Goal: Task Accomplishment & Management: Manage account settings

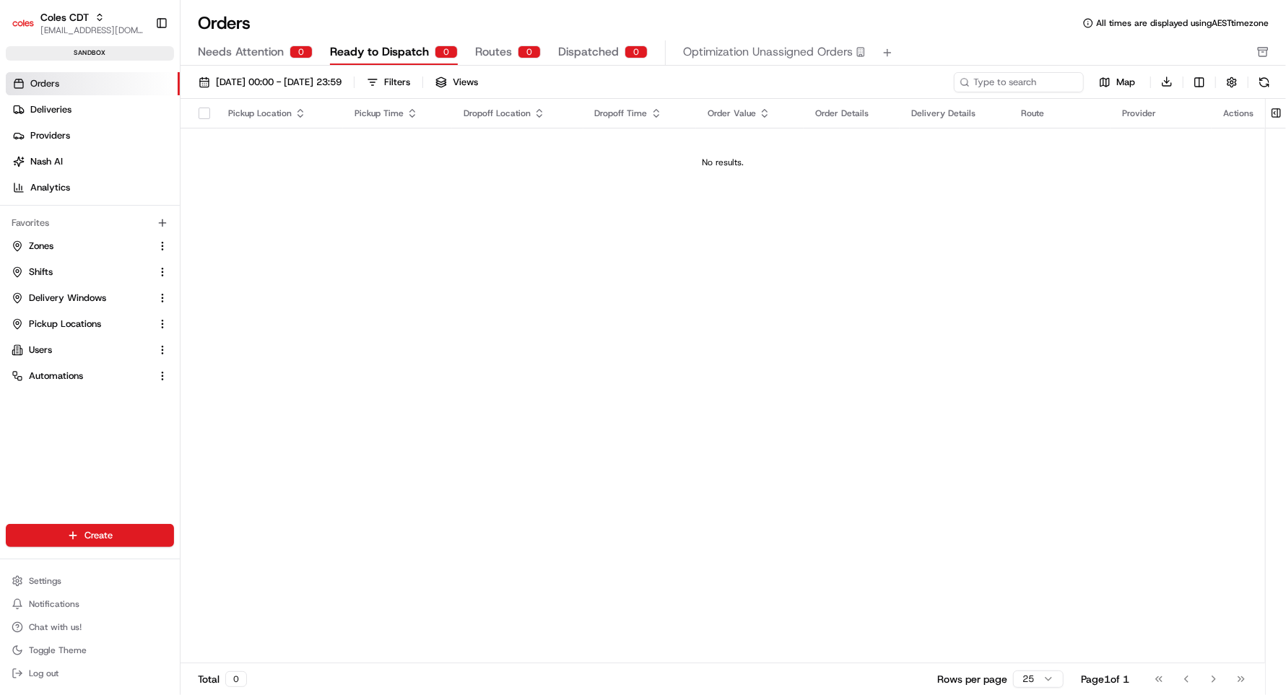
drag, startPoint x: 54, startPoint y: 80, endPoint x: 83, endPoint y: 80, distance: 28.9
click at [54, 80] on span "Orders" at bounding box center [44, 83] width 29 height 13
click at [1273, 113] on button at bounding box center [1276, 113] width 24 height 29
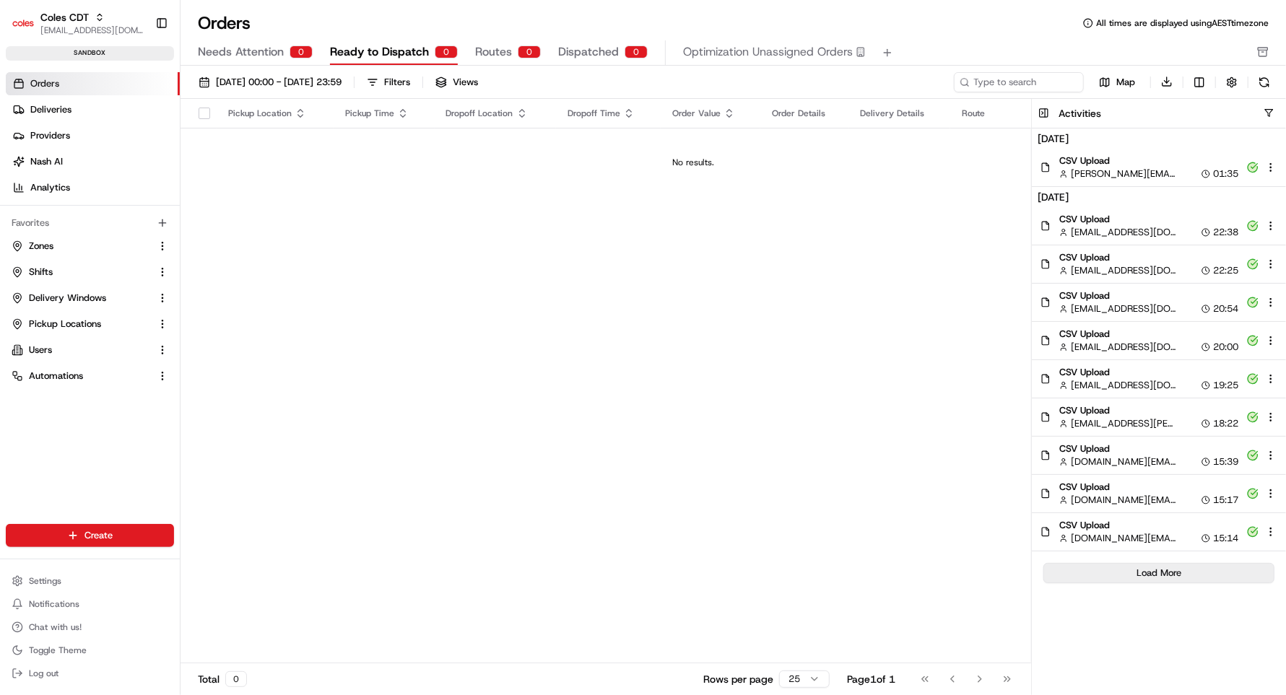
click at [1156, 576] on button "Load More" at bounding box center [1158, 573] width 231 height 20
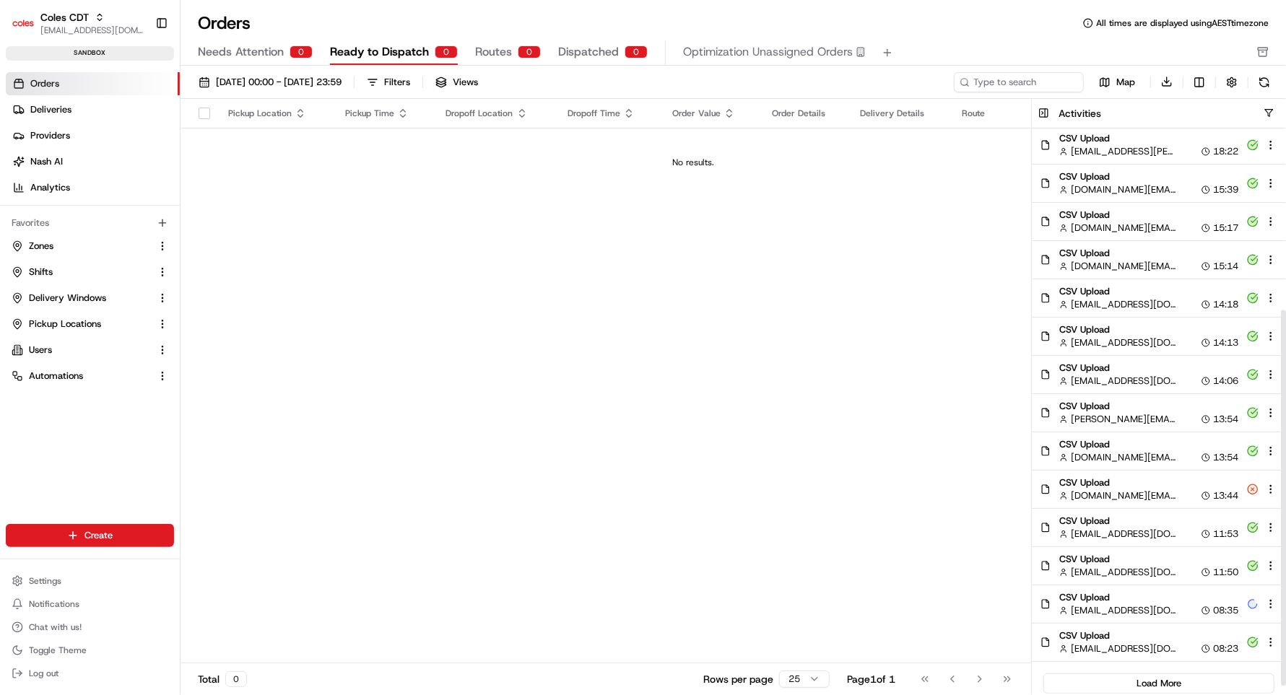
scroll to position [283, 0]
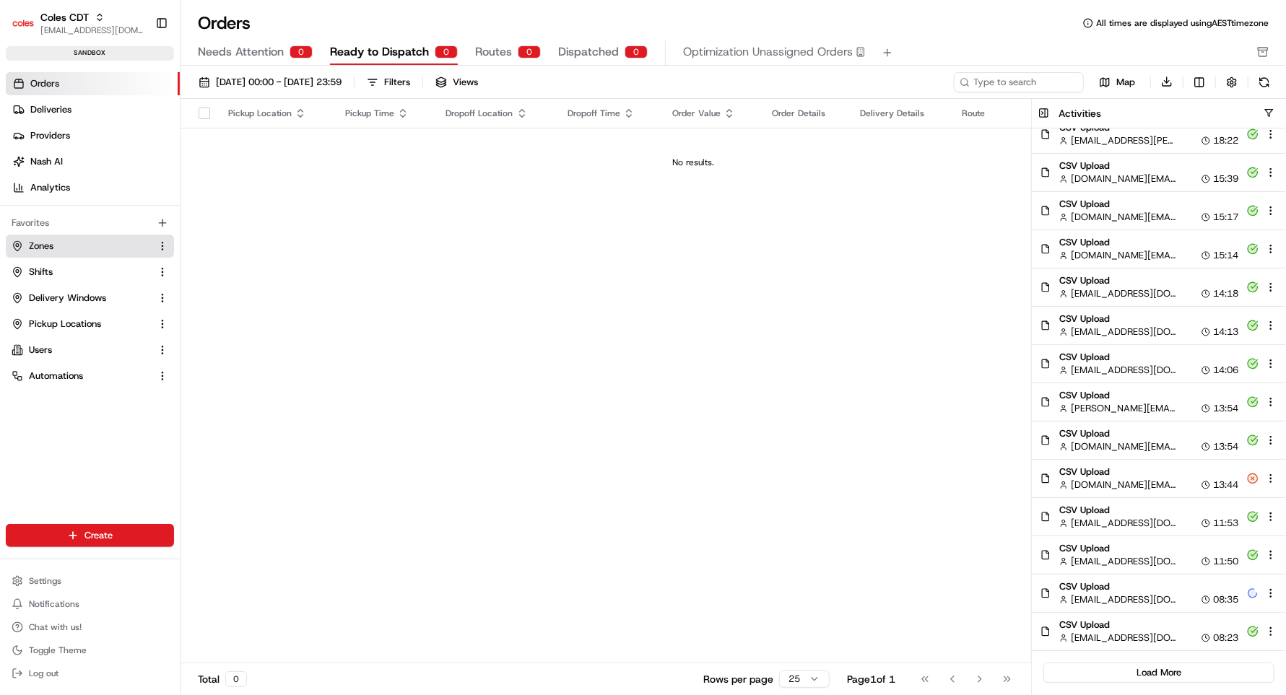
click at [31, 248] on span "Zones" at bounding box center [41, 246] width 25 height 13
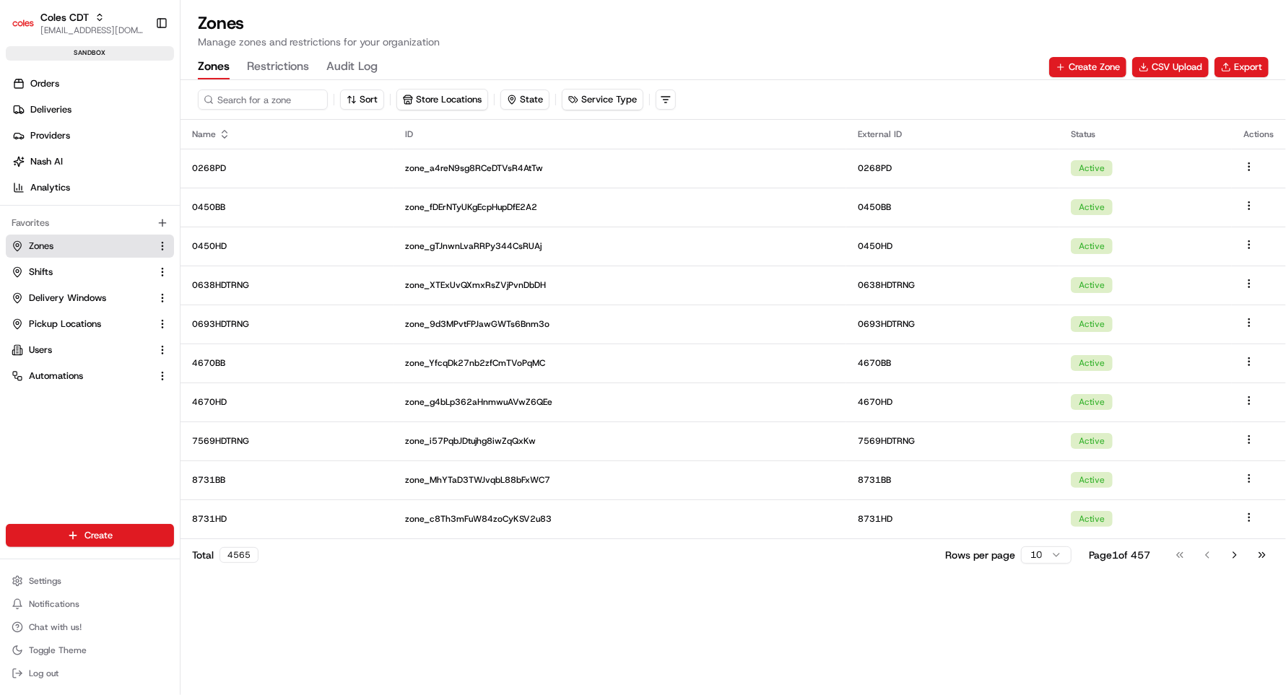
click at [44, 247] on span "Zones" at bounding box center [41, 246] width 25 height 13
click at [74, 539] on html "Coles CDT [EMAIL_ADDRESS][DOMAIN_NAME] Toggle Sidebar sandbox Orders Deliveries…" at bounding box center [643, 347] width 1286 height 695
click at [225, 616] on link "CSV Upload" at bounding box center [260, 614] width 161 height 26
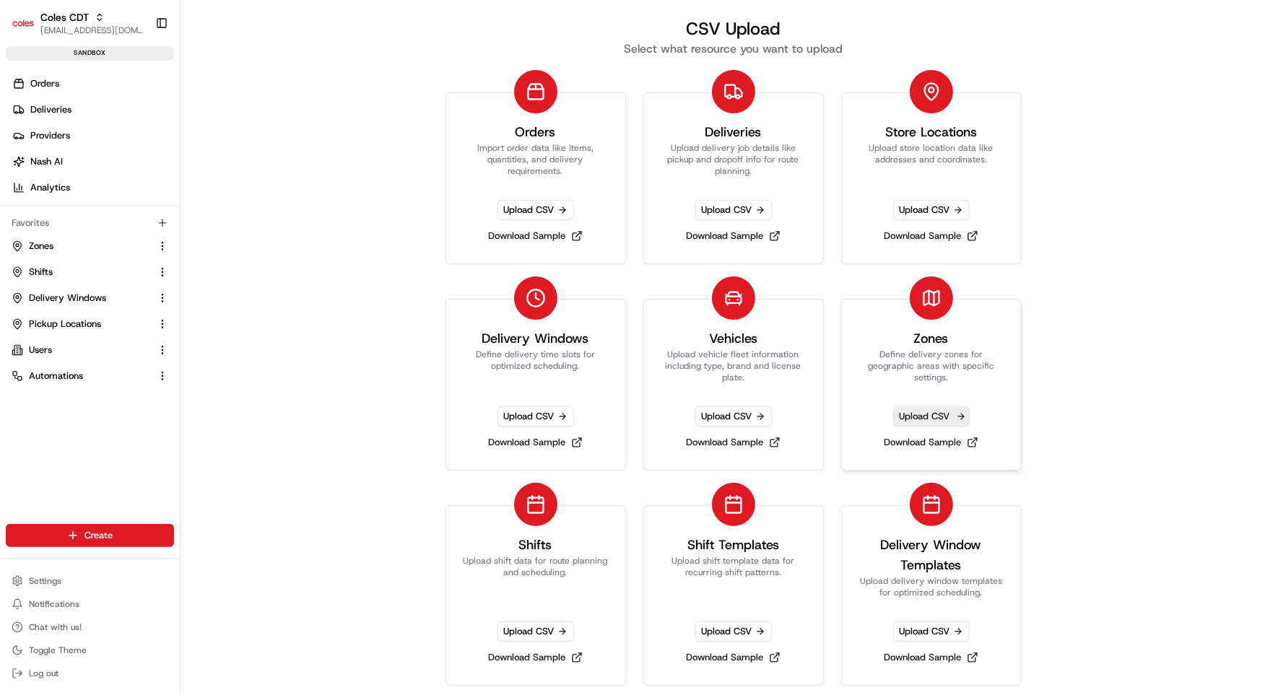
click at [897, 411] on span "Upload CSV" at bounding box center [931, 416] width 77 height 20
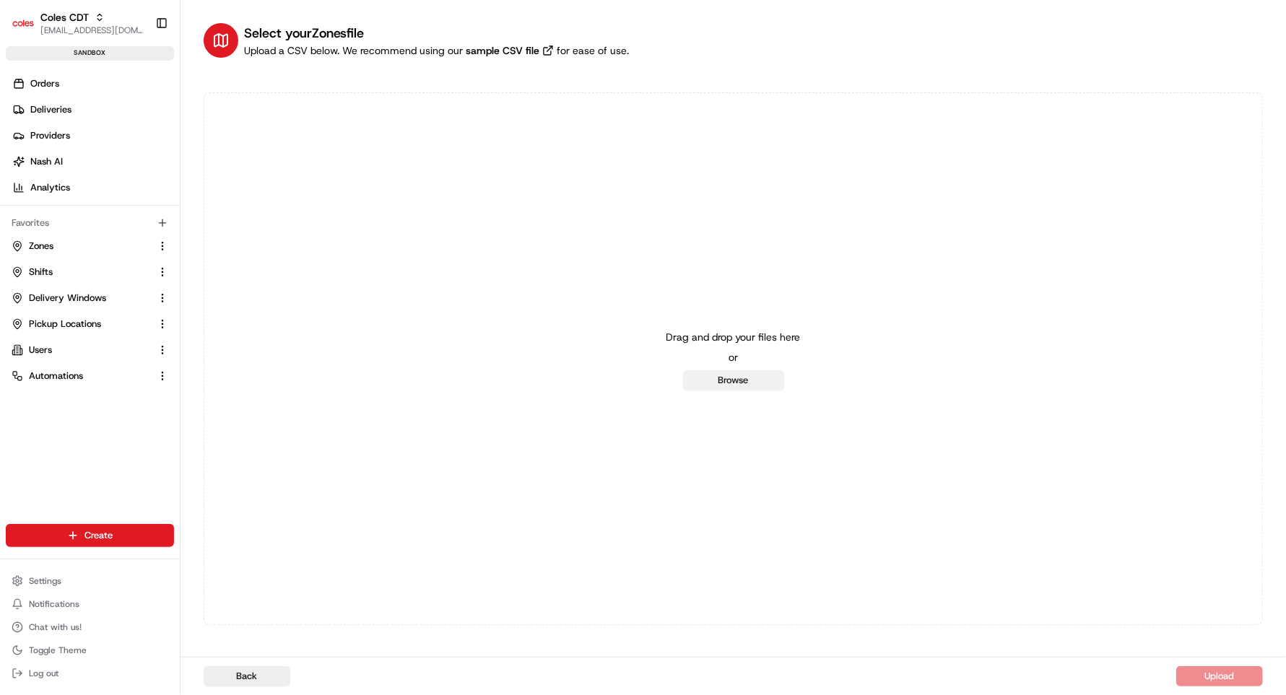
click at [710, 380] on button "Browse" at bounding box center [733, 380] width 101 height 20
click at [737, 388] on button "Browse" at bounding box center [733, 380] width 101 height 20
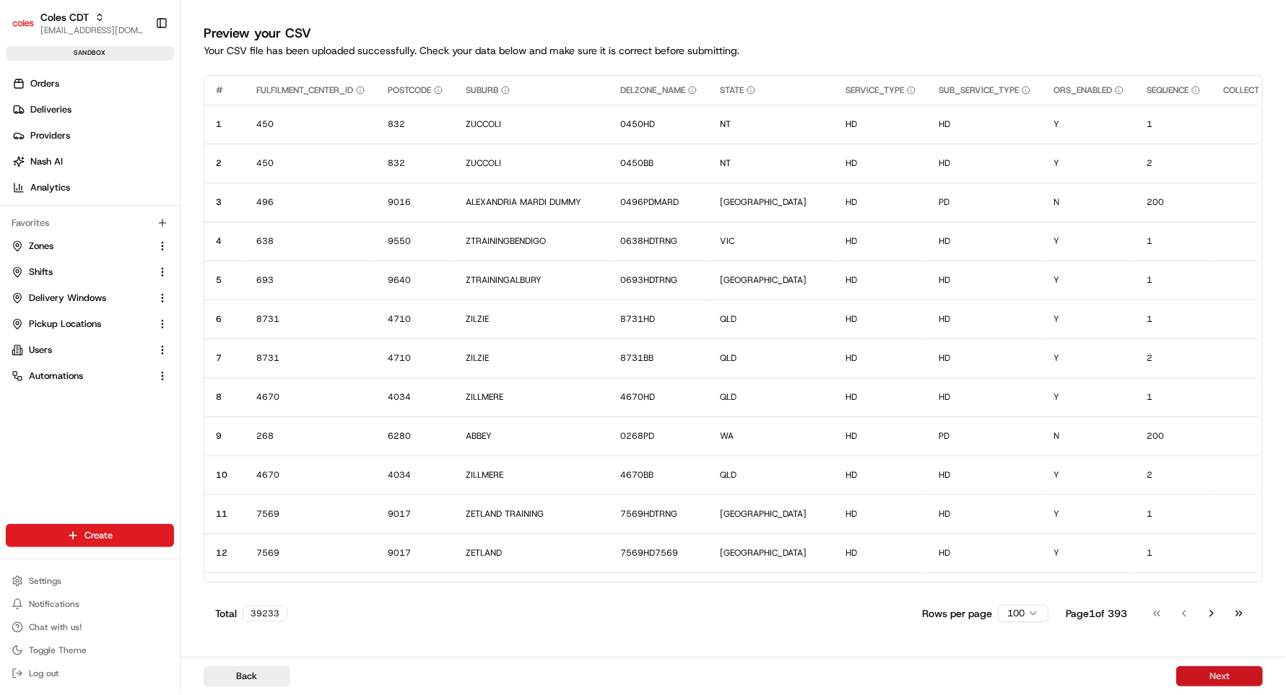
click at [1219, 680] on button "Next" at bounding box center [1219, 676] width 87 height 20
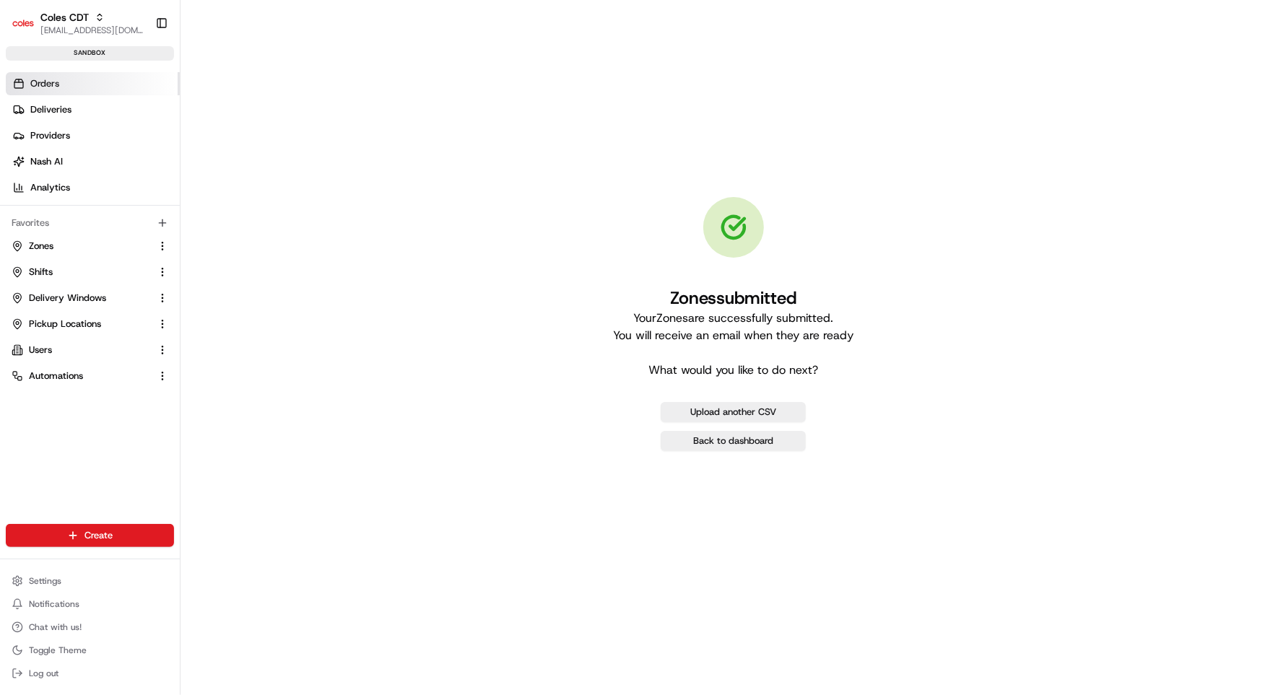
click at [44, 92] on link "Orders" at bounding box center [93, 83] width 174 height 23
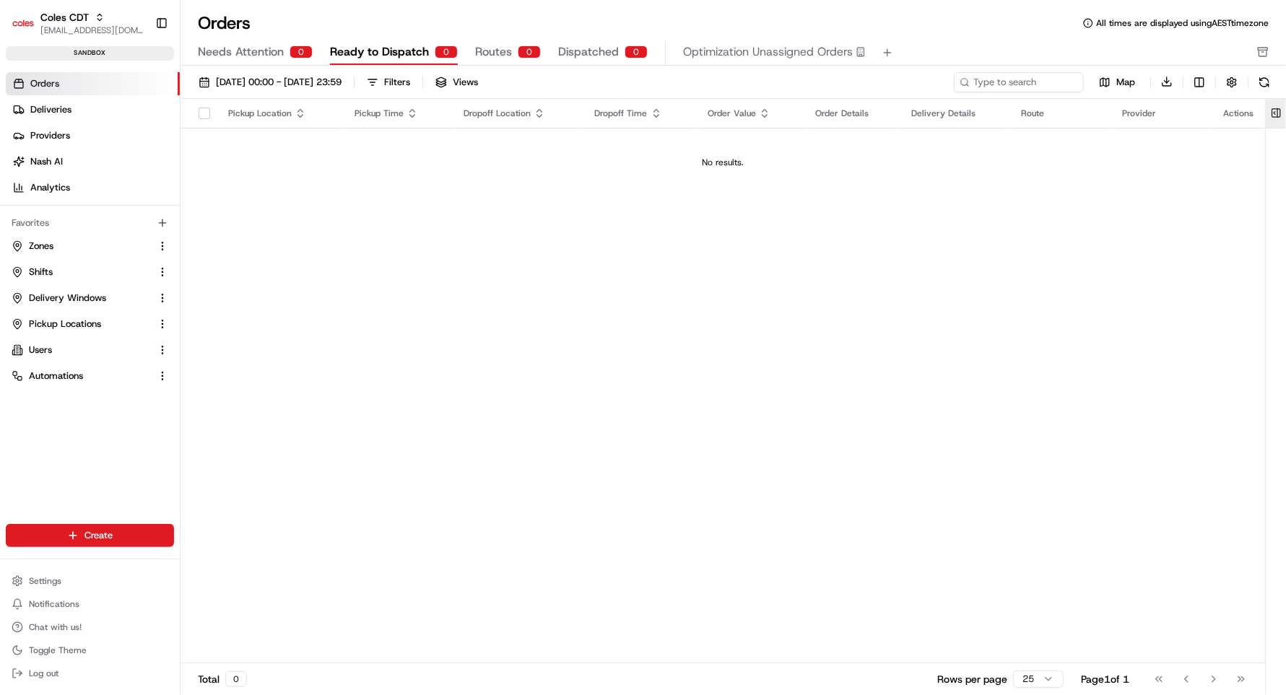
click at [1278, 119] on button at bounding box center [1276, 113] width 24 height 29
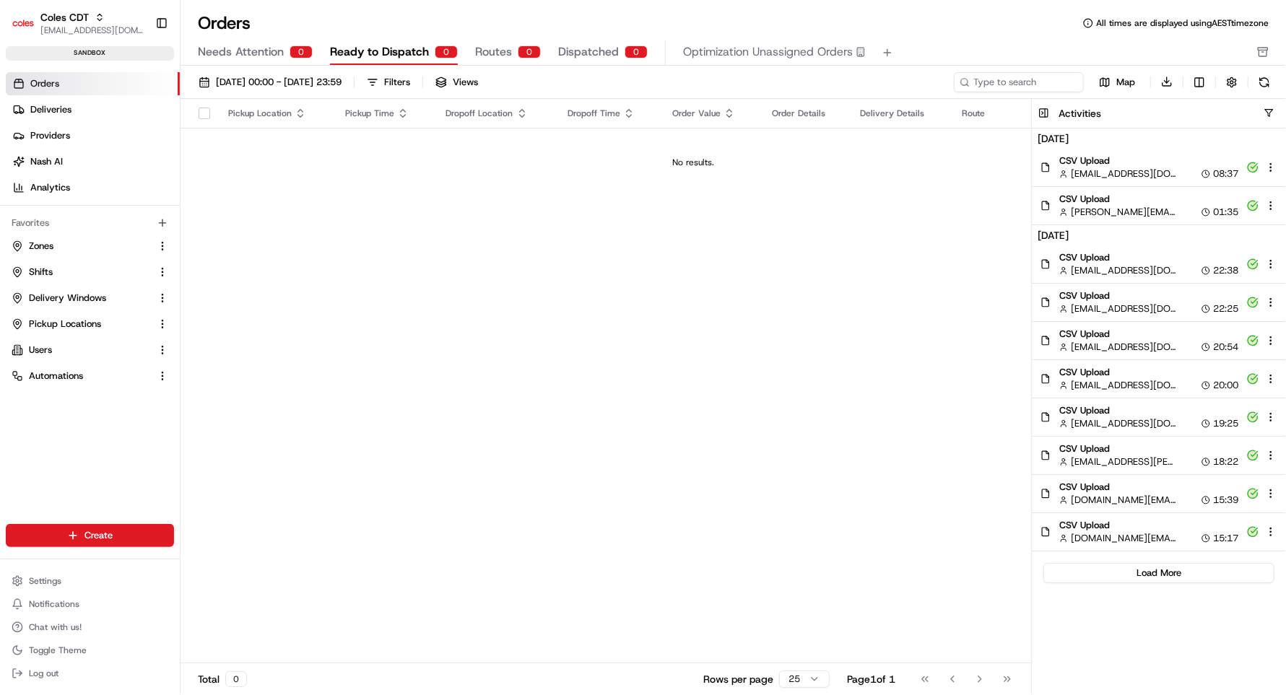
click at [1117, 158] on span "CSV Upload" at bounding box center [1148, 160] width 179 height 13
click at [49, 90] on span "Orders" at bounding box center [44, 83] width 29 height 13
click at [46, 245] on span "Zones" at bounding box center [41, 246] width 25 height 13
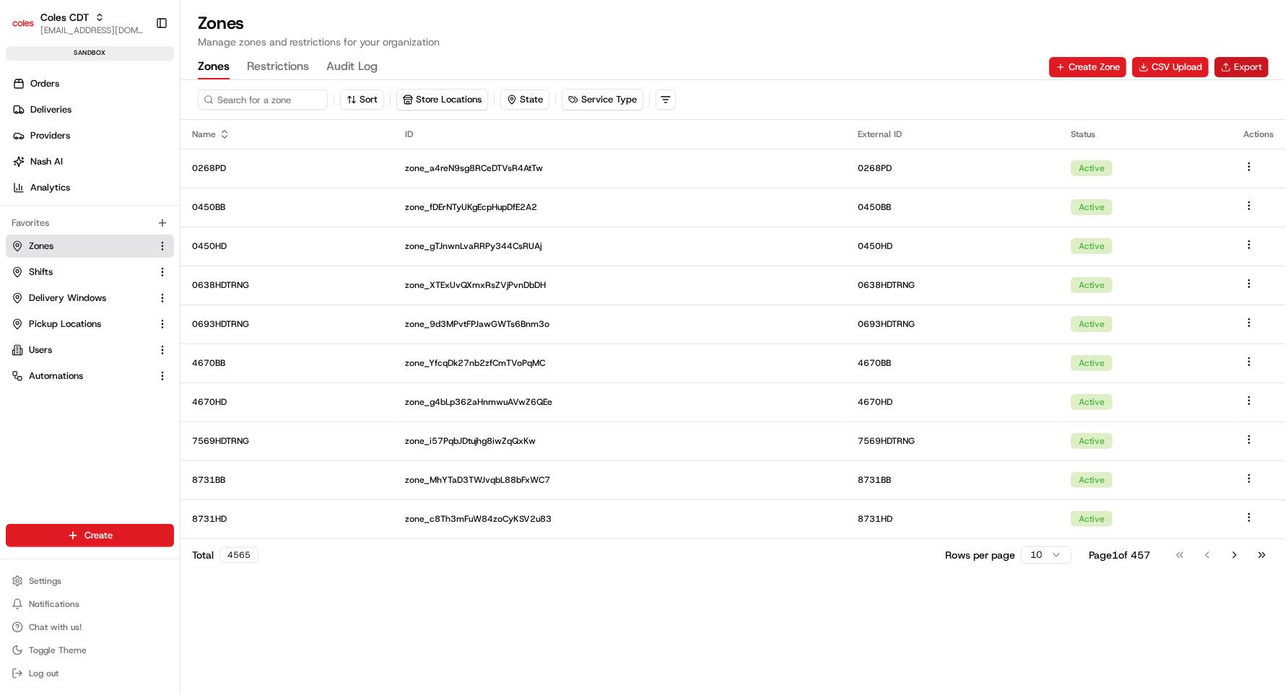
click at [1223, 68] on button "Export" at bounding box center [1241, 67] width 54 height 20
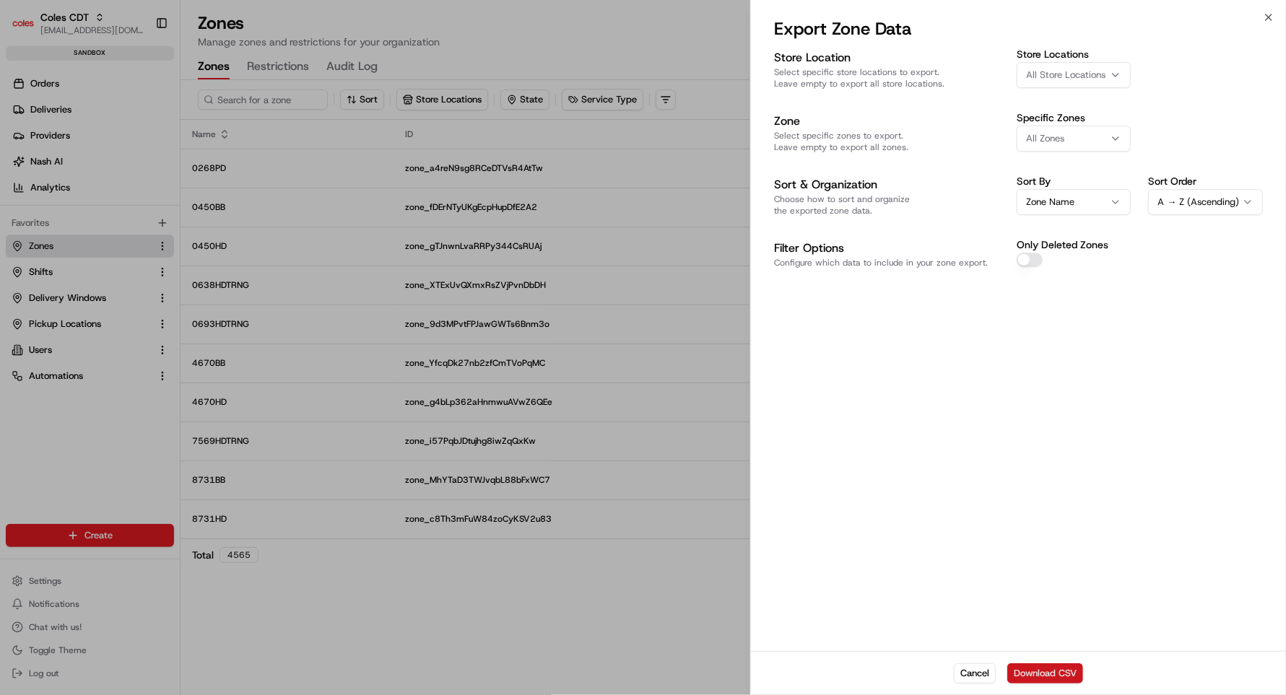
click at [1037, 677] on button "Download CSV" at bounding box center [1045, 673] width 76 height 20
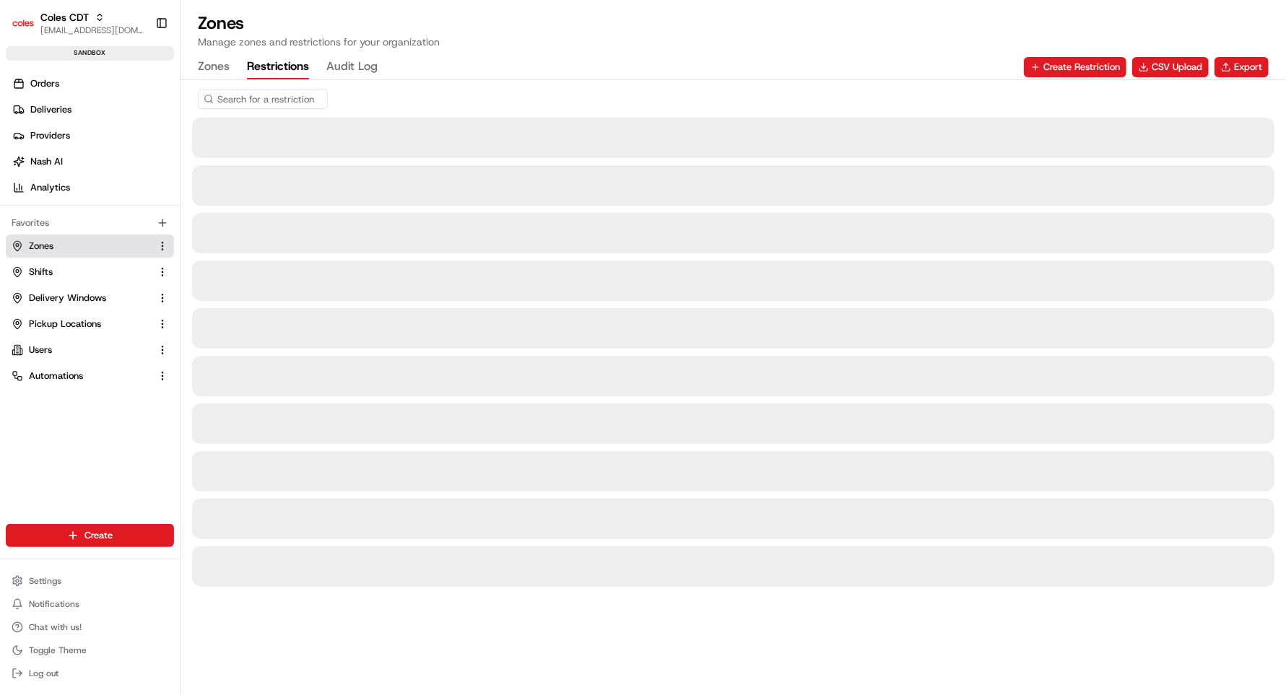
click at [277, 70] on button "Restrictions" at bounding box center [278, 67] width 62 height 25
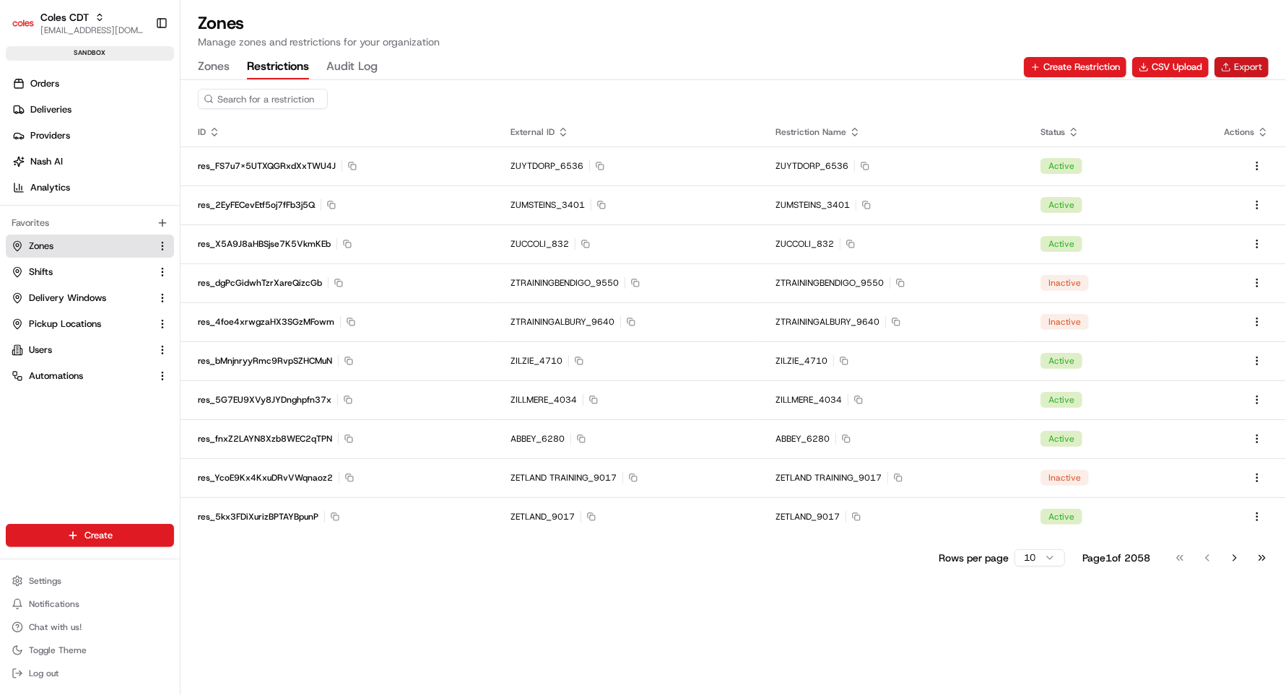
click at [1234, 64] on button "Export" at bounding box center [1241, 67] width 54 height 20
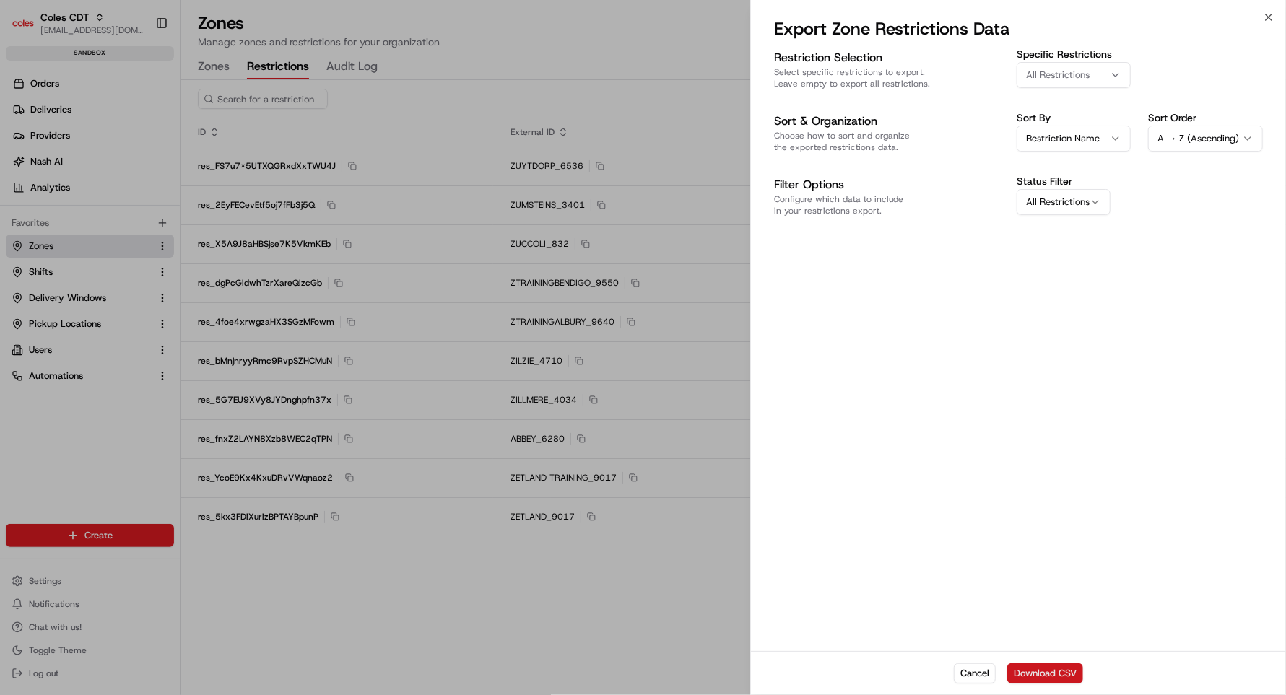
click at [1038, 674] on button "Download CSV" at bounding box center [1045, 673] width 76 height 20
